Goal: Navigation & Orientation: Find specific page/section

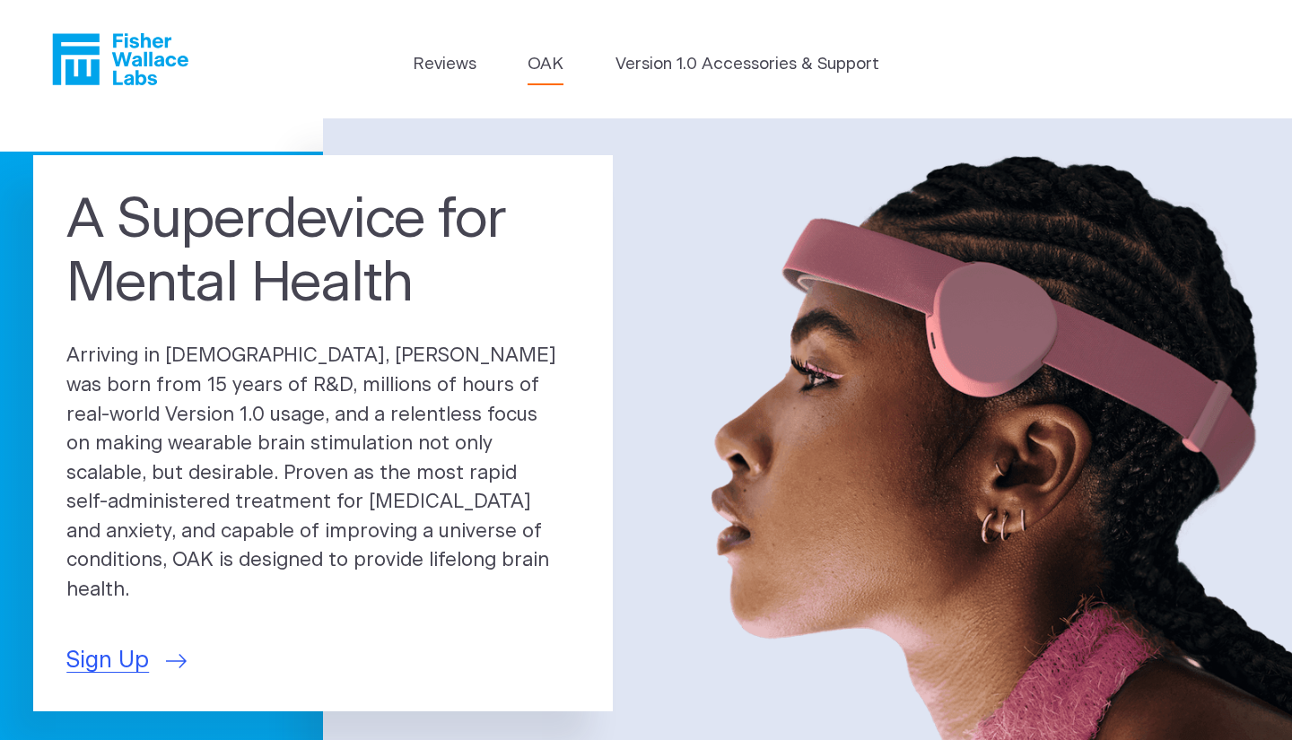
click at [548, 62] on link "OAK" at bounding box center [546, 64] width 36 height 25
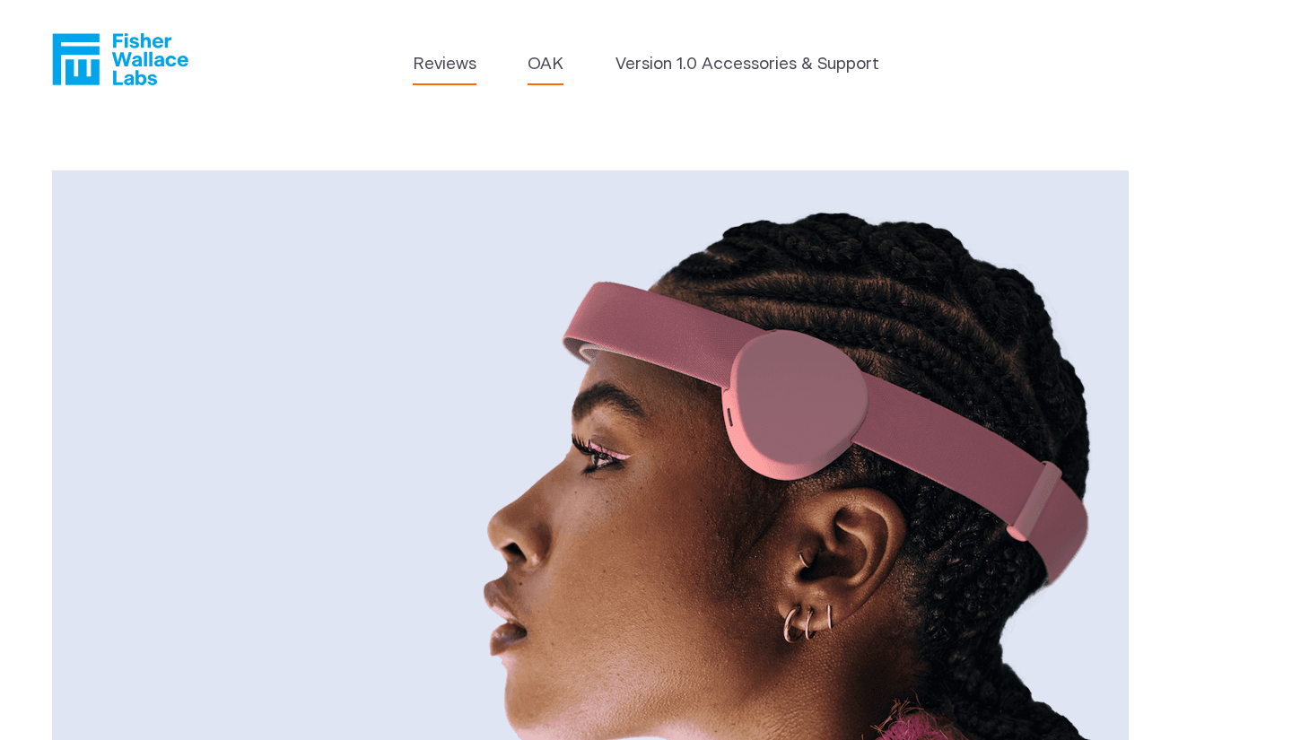
click at [442, 64] on link "Reviews" at bounding box center [445, 64] width 64 height 25
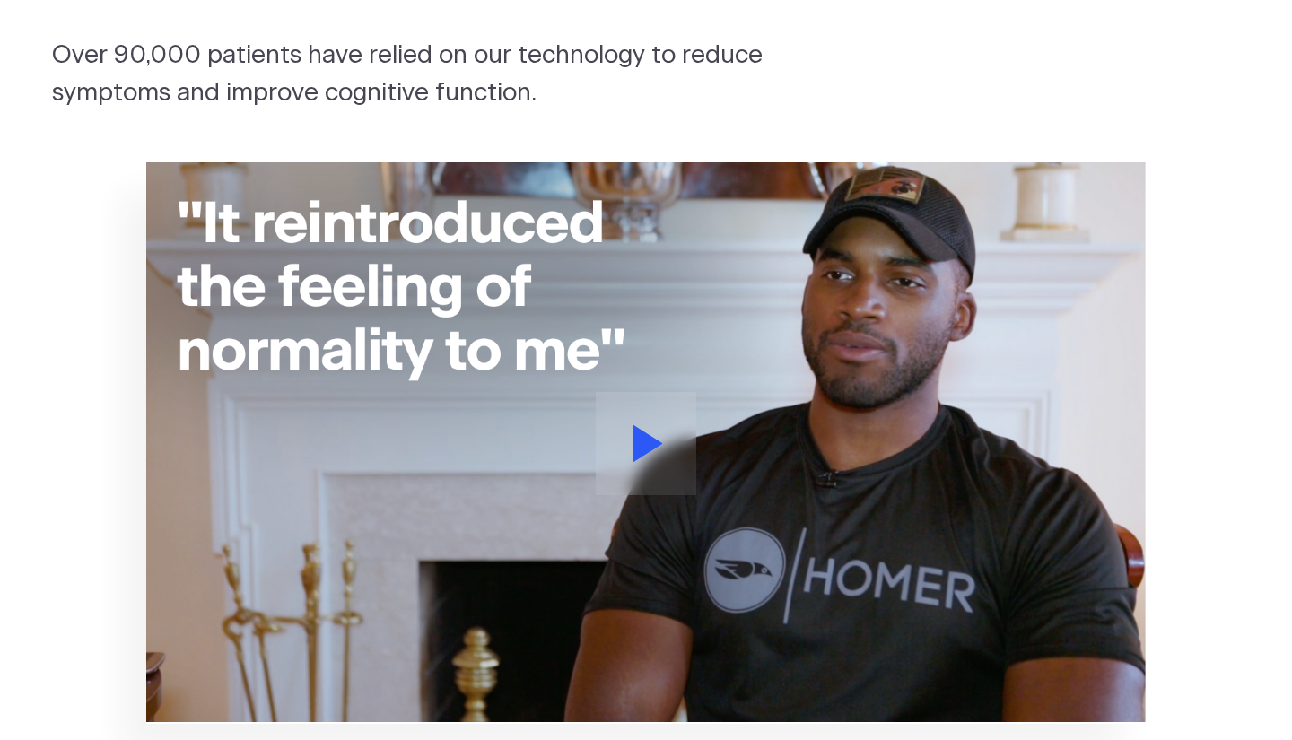
scroll to position [225, 0]
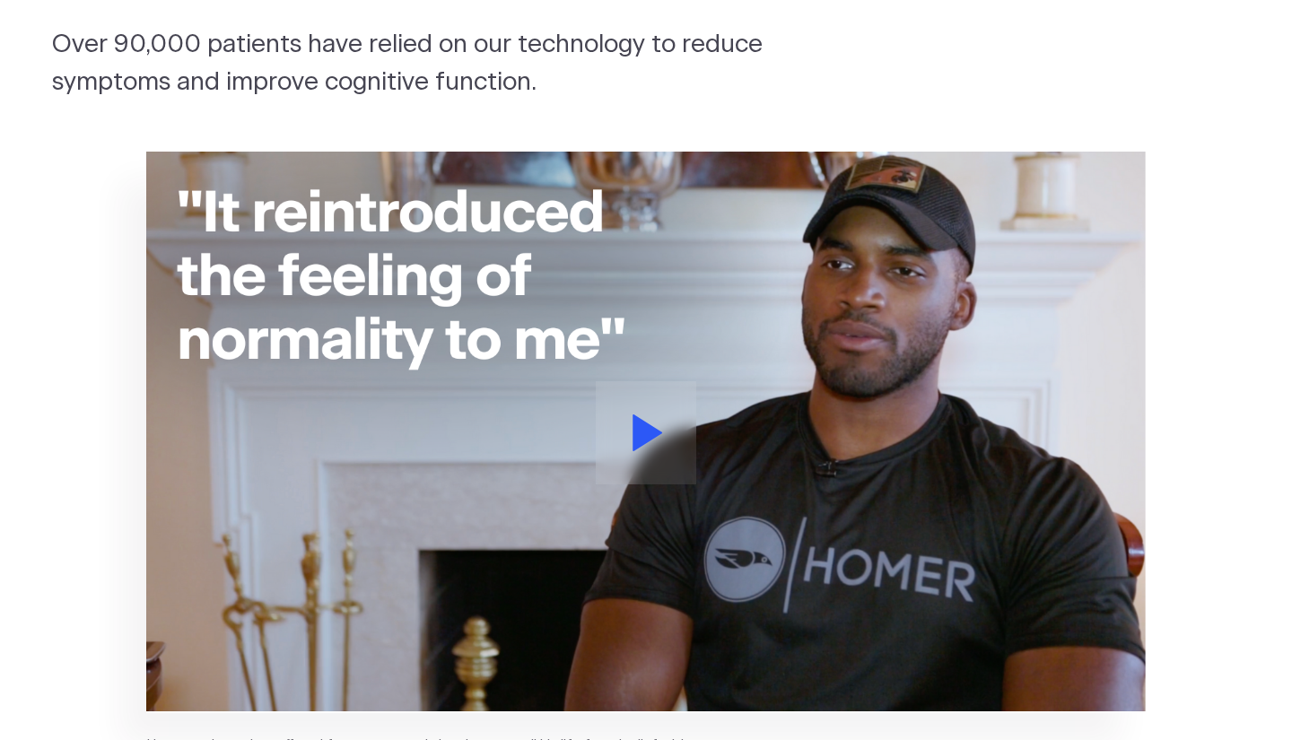
click at [647, 433] on icon at bounding box center [649, 433] width 30 height 37
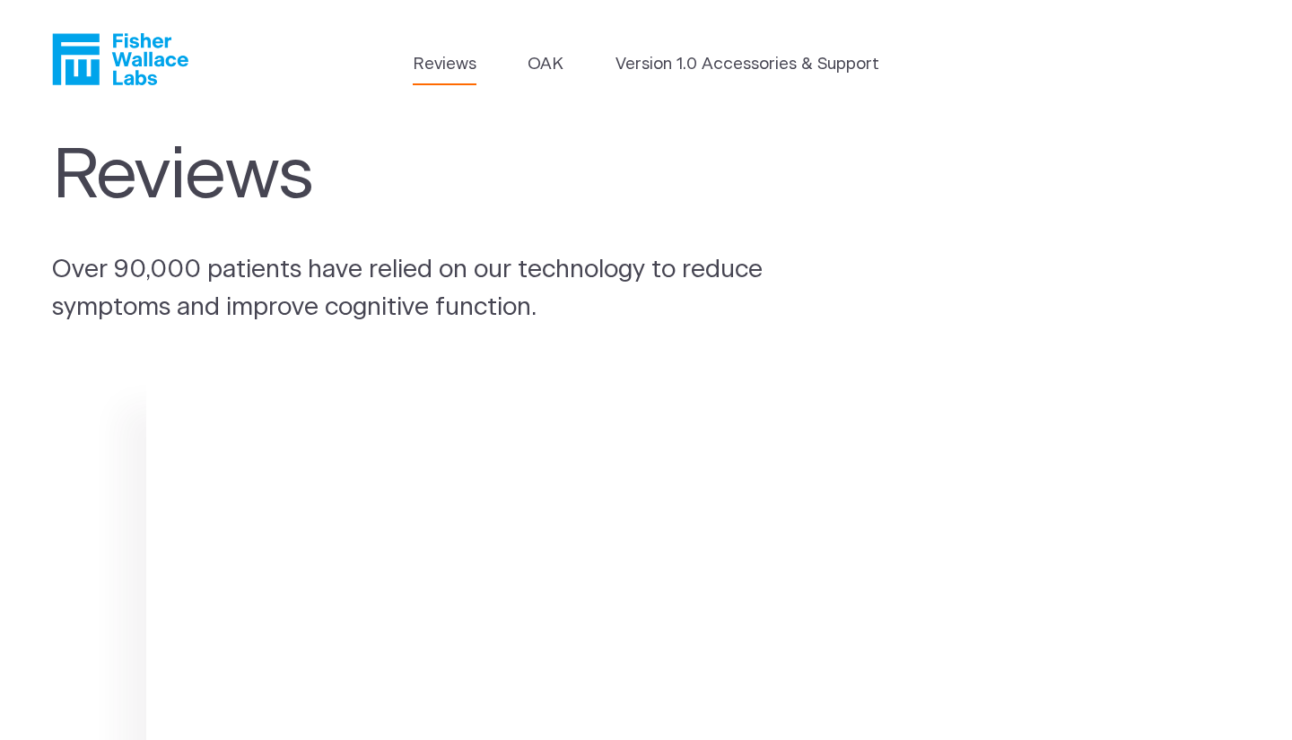
scroll to position [0, 0]
click at [678, 66] on link "Version 1.0 Accessories & Support" at bounding box center [748, 64] width 264 height 25
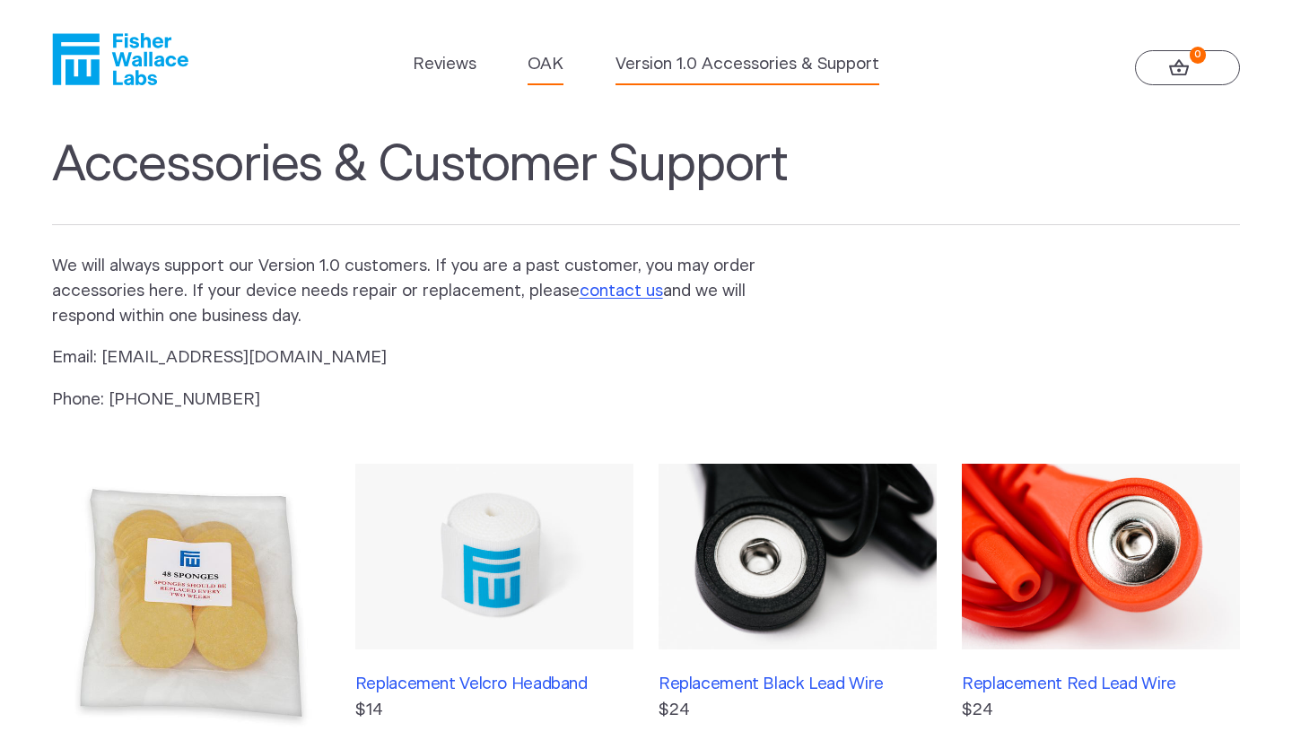
click at [548, 66] on link "OAK" at bounding box center [546, 64] width 36 height 25
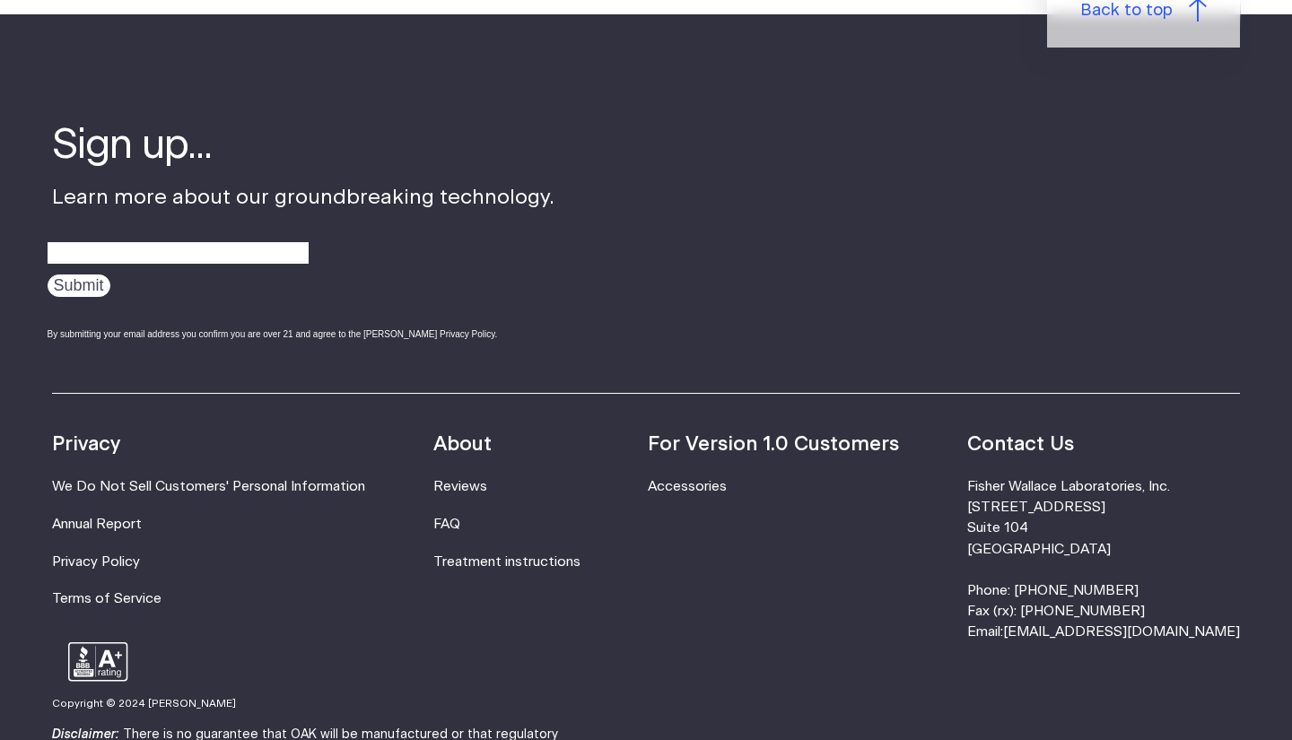
scroll to position [2958, 0]
